Goal: Check status: Verify the current state of an ongoing process or item

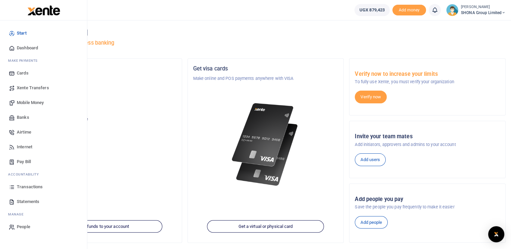
click at [29, 186] on span "Transactions" at bounding box center [30, 187] width 26 height 7
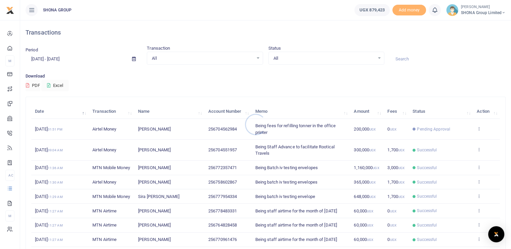
click at [58, 60] on div at bounding box center [255, 124] width 511 height 249
click at [58, 57] on input "[DATE] - [DATE]" at bounding box center [76, 58] width 101 height 11
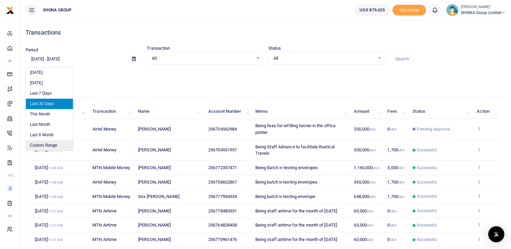
click at [44, 143] on li "Custom Range" at bounding box center [49, 145] width 47 height 10
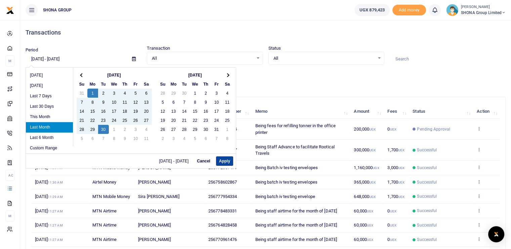
click at [228, 160] on button "Apply" at bounding box center [224, 160] width 17 height 9
type input "[DATE] - [DATE]"
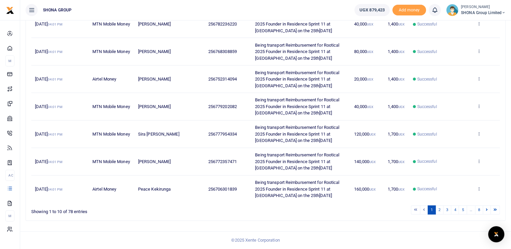
scroll to position [183, 0]
click at [442, 210] on link "2" at bounding box center [439, 209] width 8 height 9
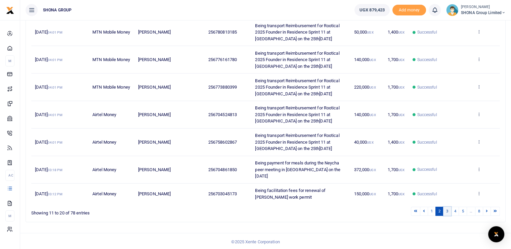
click at [448, 216] on link "3" at bounding box center [447, 211] width 8 height 9
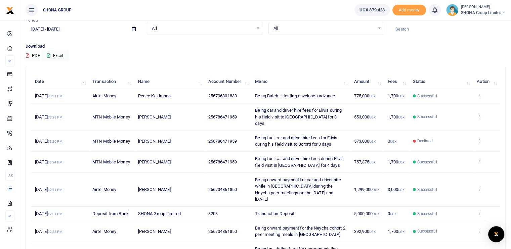
scroll to position [30, 0]
click at [478, 118] on icon at bounding box center [478, 116] width 4 height 5
click at [450, 130] on link "View details" at bounding box center [453, 130] width 53 height 9
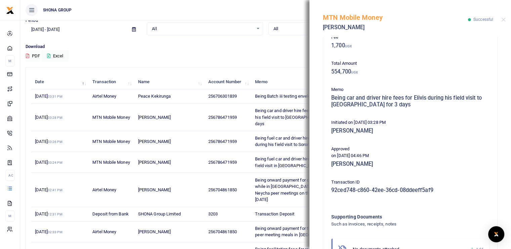
scroll to position [114, 0]
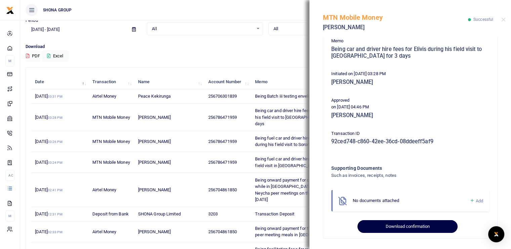
click at [405, 226] on button "Download confirmation" at bounding box center [407, 226] width 100 height 13
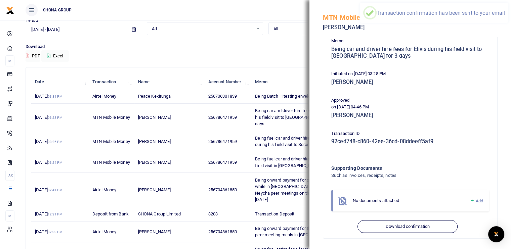
click at [243, 48] on p "Download" at bounding box center [266, 46] width 480 height 7
drag, startPoint x: 277, startPoint y: 36, endPoint x: 504, endPoint y: 19, distance: 227.2
click at [504, 19] on button "Close" at bounding box center [503, 19] width 4 height 4
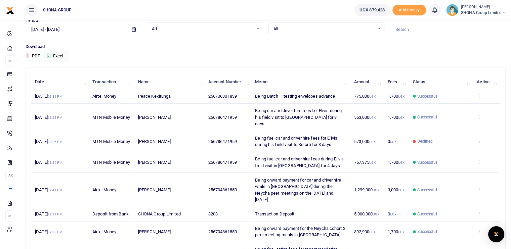
click at [478, 161] on icon at bounding box center [478, 161] width 4 height 5
click at [450, 173] on link "View details" at bounding box center [453, 172] width 53 height 9
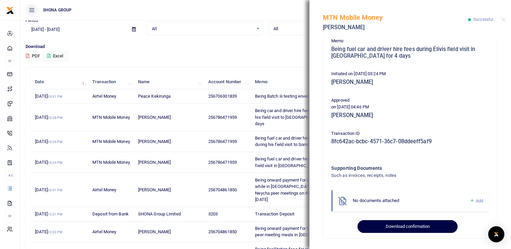
click at [393, 224] on button "Download confirmation" at bounding box center [407, 226] width 100 height 13
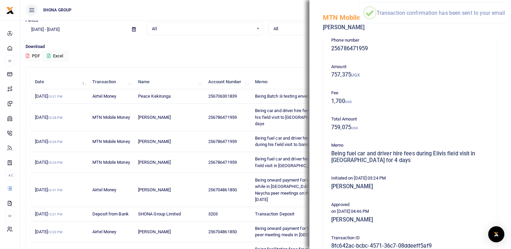
scroll to position [0, 0]
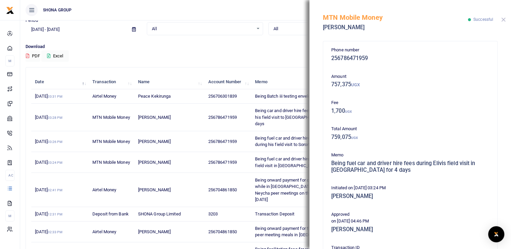
click at [503, 18] on button "Close" at bounding box center [503, 19] width 4 height 4
